Goal: Task Accomplishment & Management: Complete application form

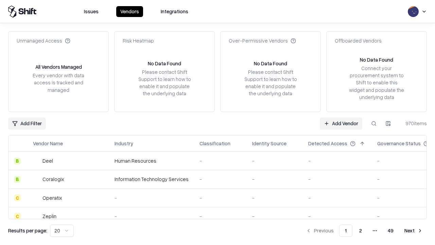
click at [341, 123] on link "Add Vendor" at bounding box center [341, 123] width 43 height 12
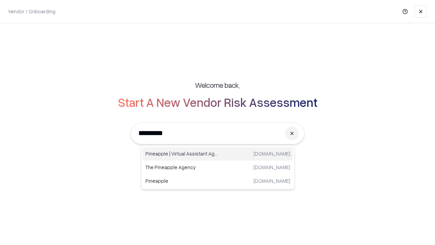
click at [218, 154] on div "Pineapple | Virtual Assistant Agency [DOMAIN_NAME]" at bounding box center [218, 154] width 150 height 14
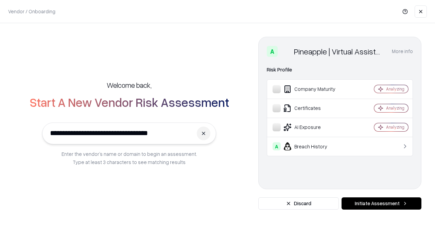
type input "**********"
click at [382, 203] on button "Initiate Assessment" at bounding box center [382, 203] width 80 height 12
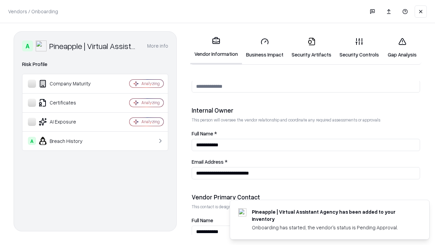
scroll to position [352, 0]
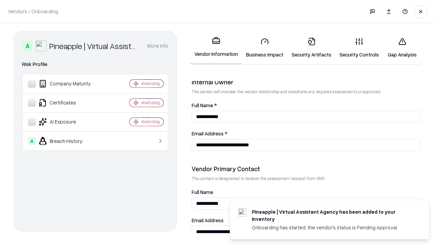
click at [265, 48] on link "Business Impact" at bounding box center [265, 48] width 46 height 32
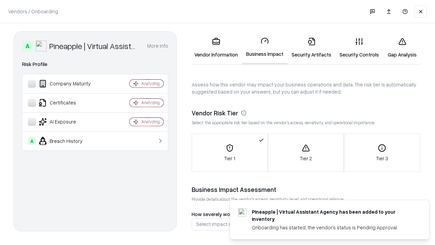
click at [311, 48] on link "Security Artifacts" at bounding box center [312, 48] width 48 height 32
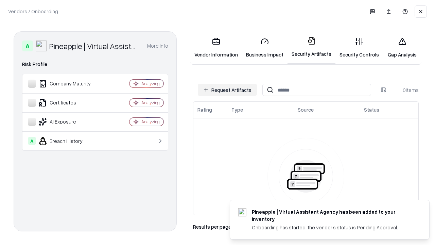
click at [227, 90] on button "Request Artifacts" at bounding box center [227, 90] width 59 height 12
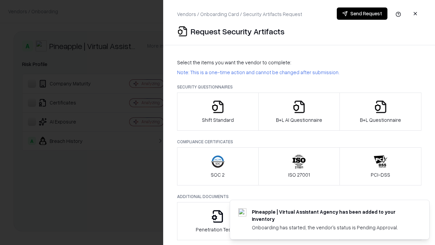
click at [218, 112] on icon "button" at bounding box center [218, 107] width 14 height 14
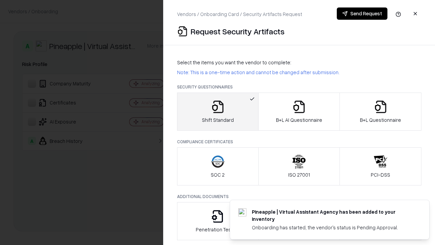
click at [362, 14] on button "Send Request" at bounding box center [362, 13] width 51 height 12
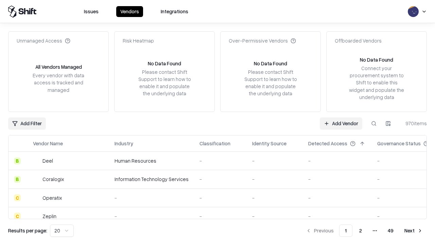
click at [374, 123] on button at bounding box center [374, 123] width 12 height 12
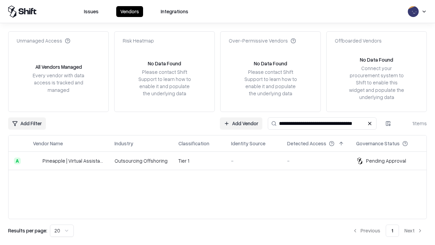
type input "**********"
click at [222, 161] on td "Tier 1" at bounding box center [199, 161] width 53 height 18
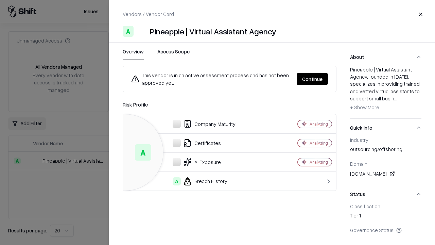
click at [313, 79] on button "Continue" at bounding box center [312, 79] width 31 height 12
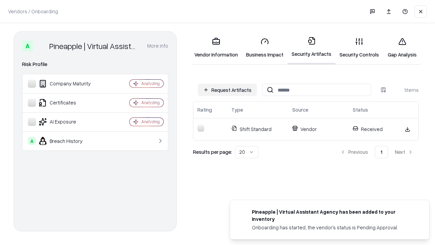
click at [359, 48] on link "Security Controls" at bounding box center [360, 48] width 48 height 32
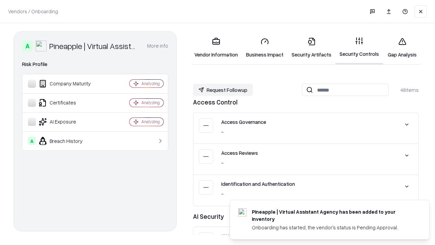
click at [223, 90] on button "Request Followup" at bounding box center [223, 90] width 60 height 12
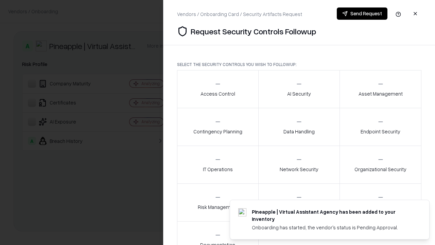
click at [218, 89] on div "Access Control" at bounding box center [218, 89] width 35 height 17
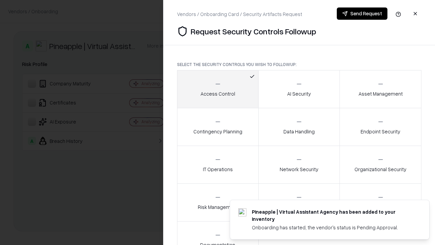
click at [362, 14] on button "Send Request" at bounding box center [362, 13] width 51 height 12
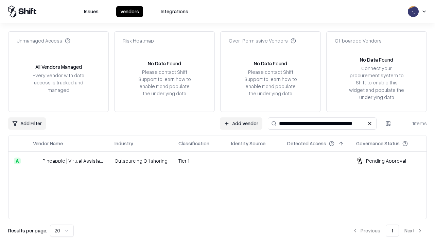
type input "**********"
click at [222, 161] on td "Tier 1" at bounding box center [199, 161] width 53 height 18
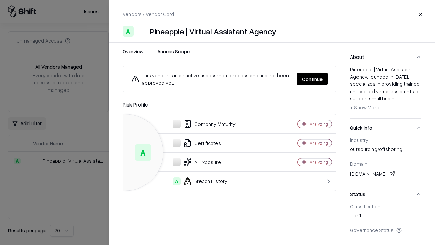
click at [313, 79] on button "Continue" at bounding box center [312, 79] width 31 height 12
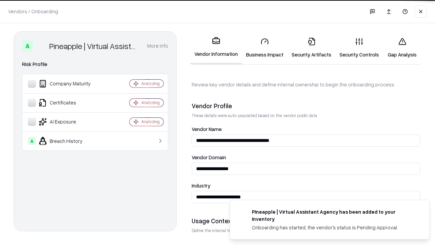
click at [402, 48] on link "Gap Analysis" at bounding box center [402, 48] width 38 height 32
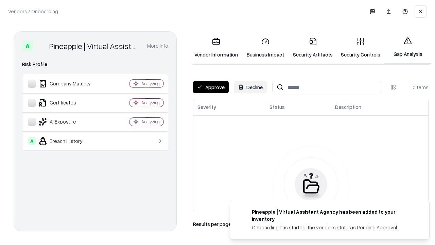
click at [211, 87] on button "Approve" at bounding box center [211, 87] width 36 height 12
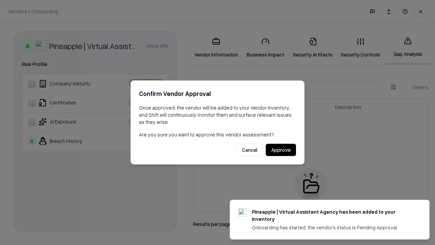
click at [281, 150] on button "Approve" at bounding box center [281, 150] width 30 height 12
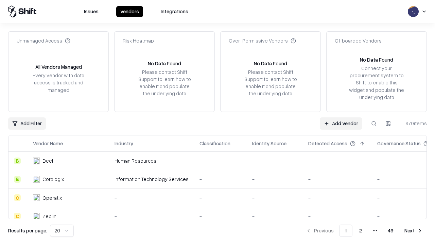
type input "**********"
click at [341, 123] on link "Add Vendor" at bounding box center [341, 123] width 43 height 12
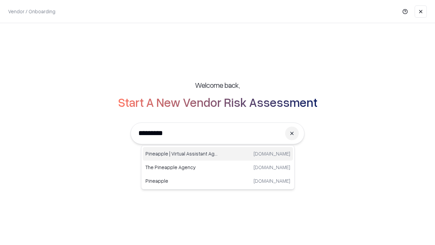
click at [218, 154] on div "Pineapple | Virtual Assistant Agency [DOMAIN_NAME]" at bounding box center [218, 154] width 150 height 14
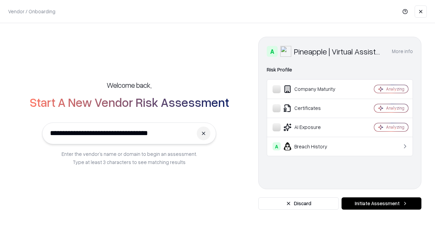
type input "**********"
click at [382, 203] on button "Initiate Assessment" at bounding box center [382, 203] width 80 height 12
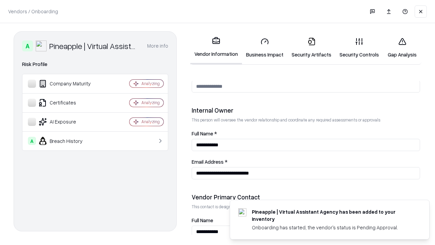
scroll to position [352, 0]
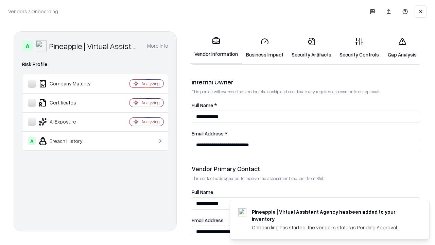
click at [402, 48] on link "Gap Analysis" at bounding box center [402, 48] width 38 height 32
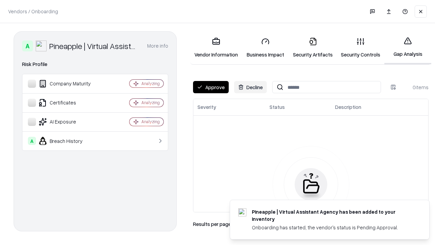
click at [211, 87] on button "Approve" at bounding box center [211, 87] width 36 height 12
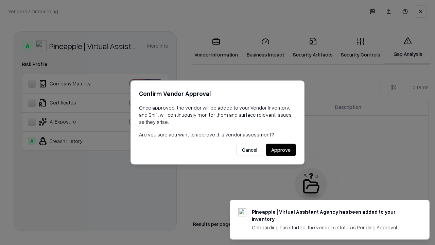
click at [281, 150] on button "Approve" at bounding box center [281, 150] width 30 height 12
